Goal: Navigation & Orientation: Find specific page/section

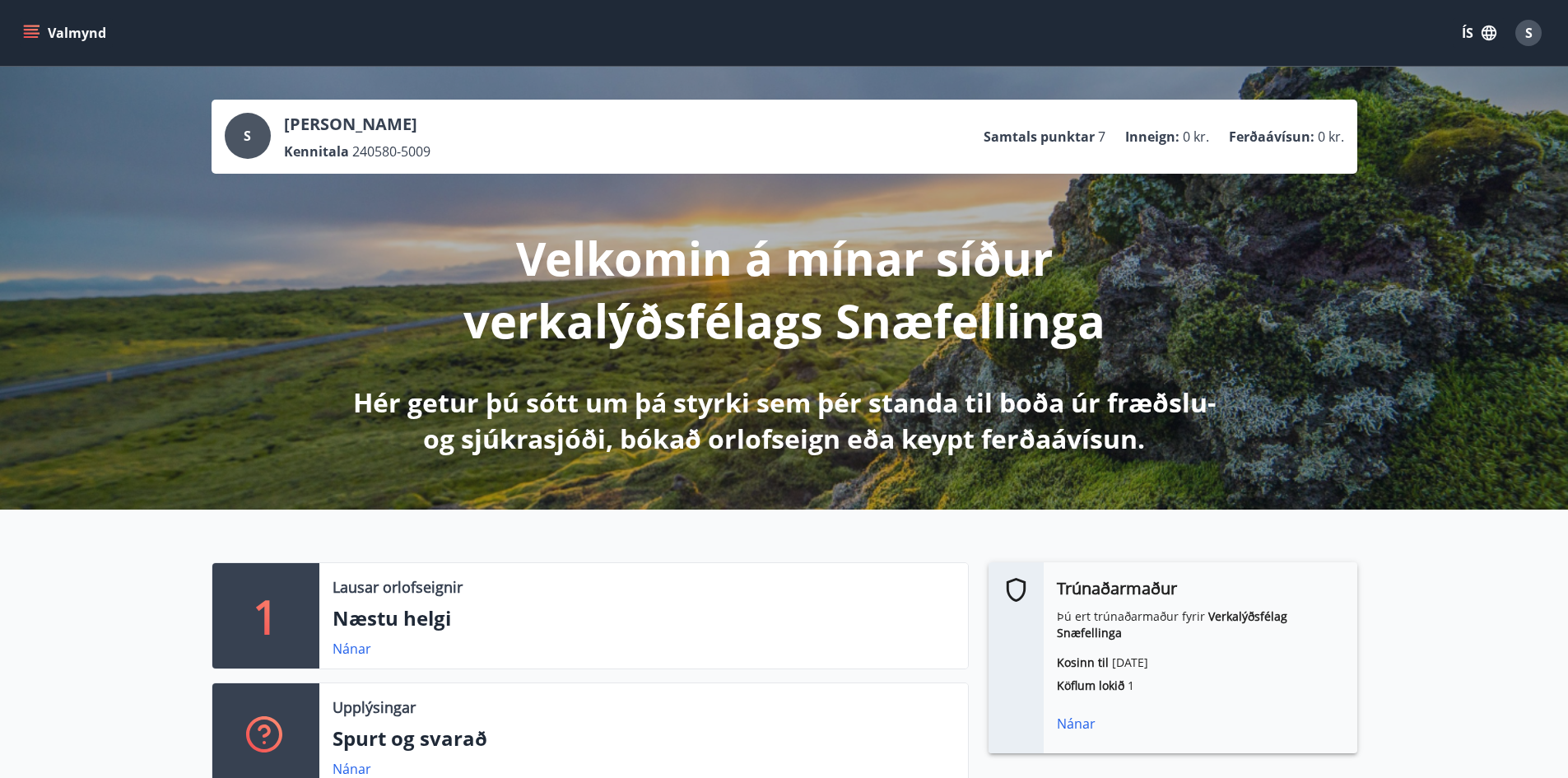
click at [1072, 721] on div "Nánar" at bounding box center [1200, 724] width 287 height 20
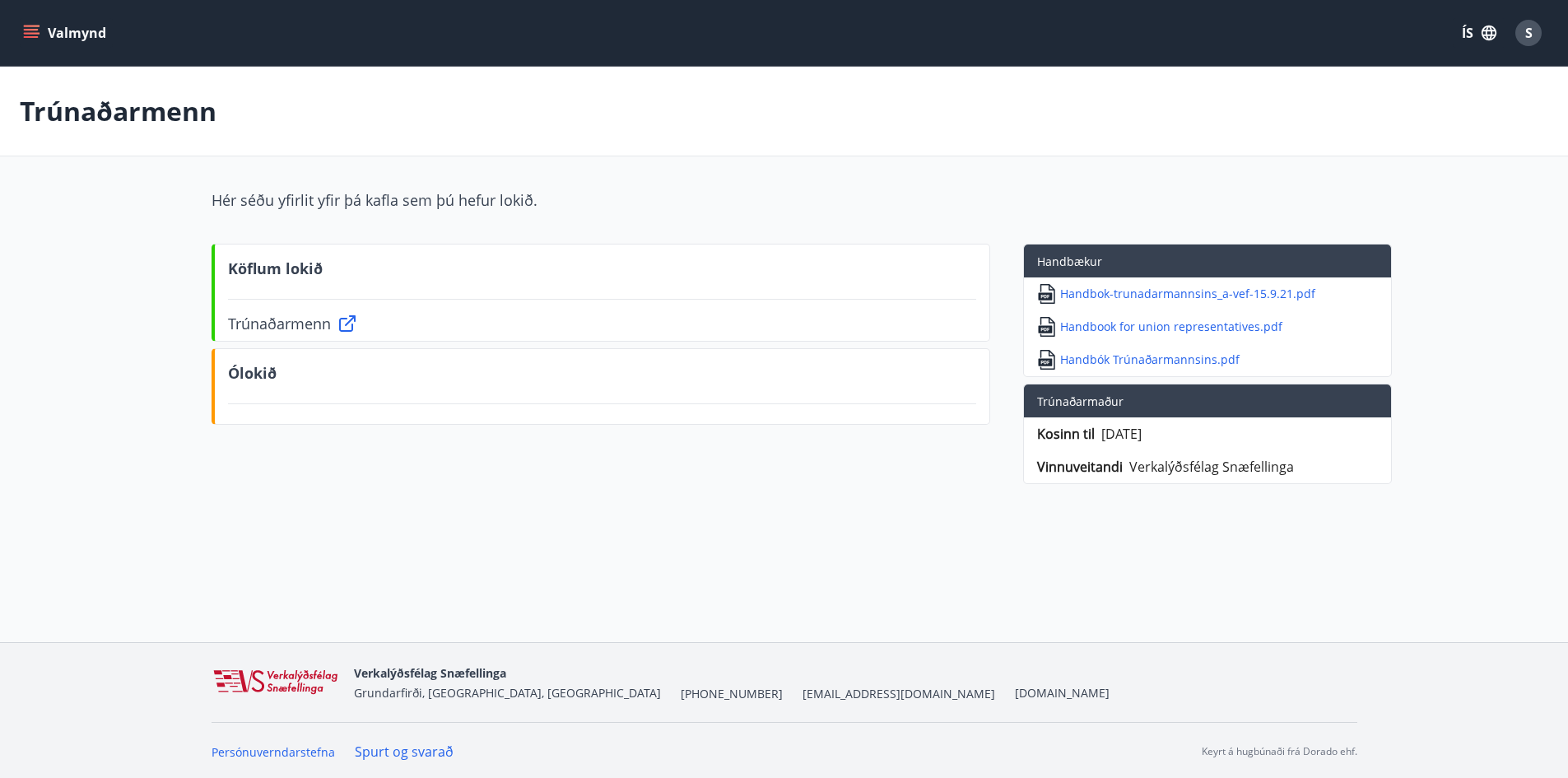
click at [344, 325] on icon at bounding box center [348, 324] width 20 height 20
click at [1520, 33] on div "S" at bounding box center [1529, 33] width 27 height 27
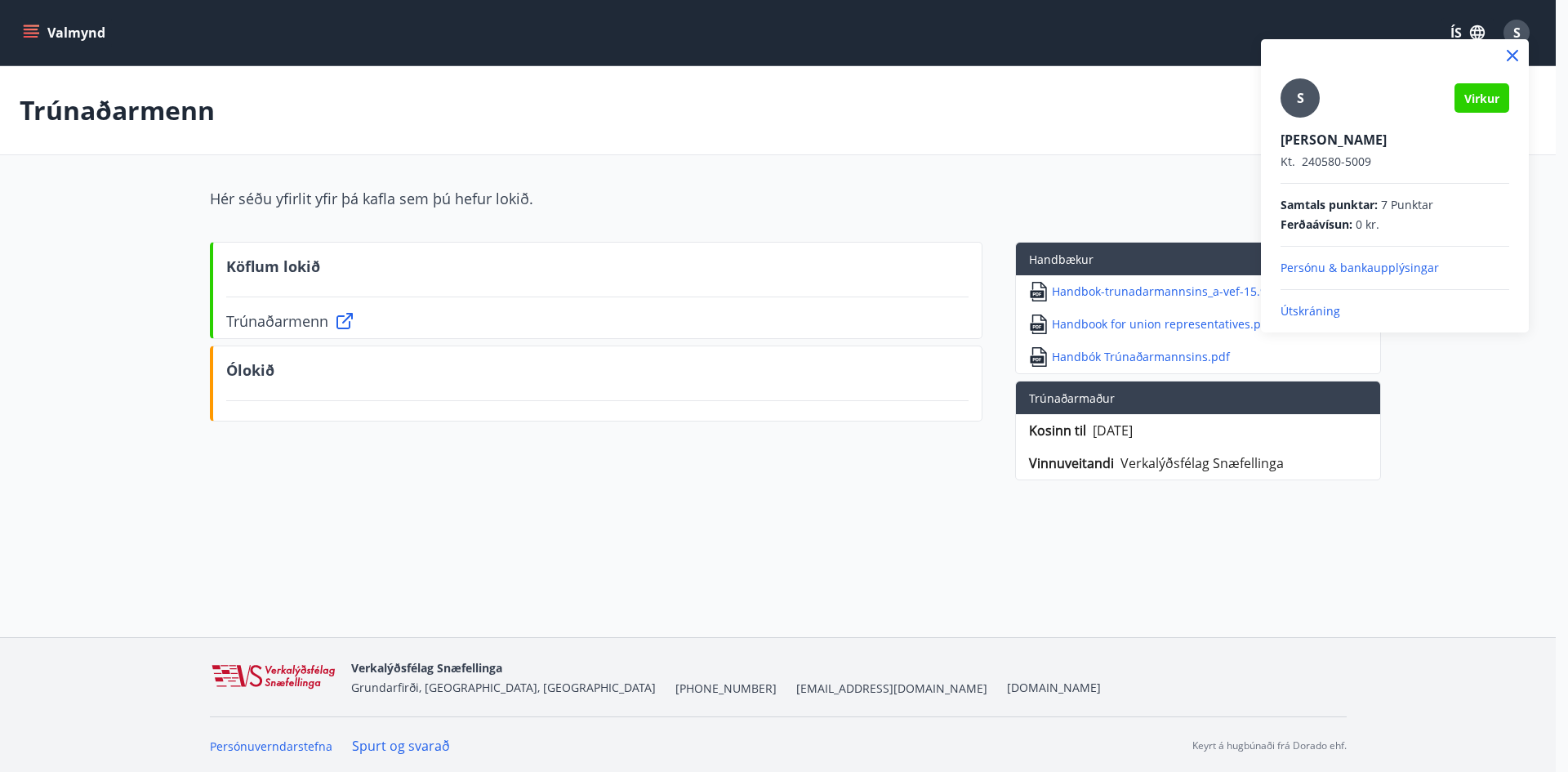
click at [1311, 315] on p "Útskráning" at bounding box center [1394, 311] width 228 height 17
